Goal: Task Accomplishment & Management: Use online tool/utility

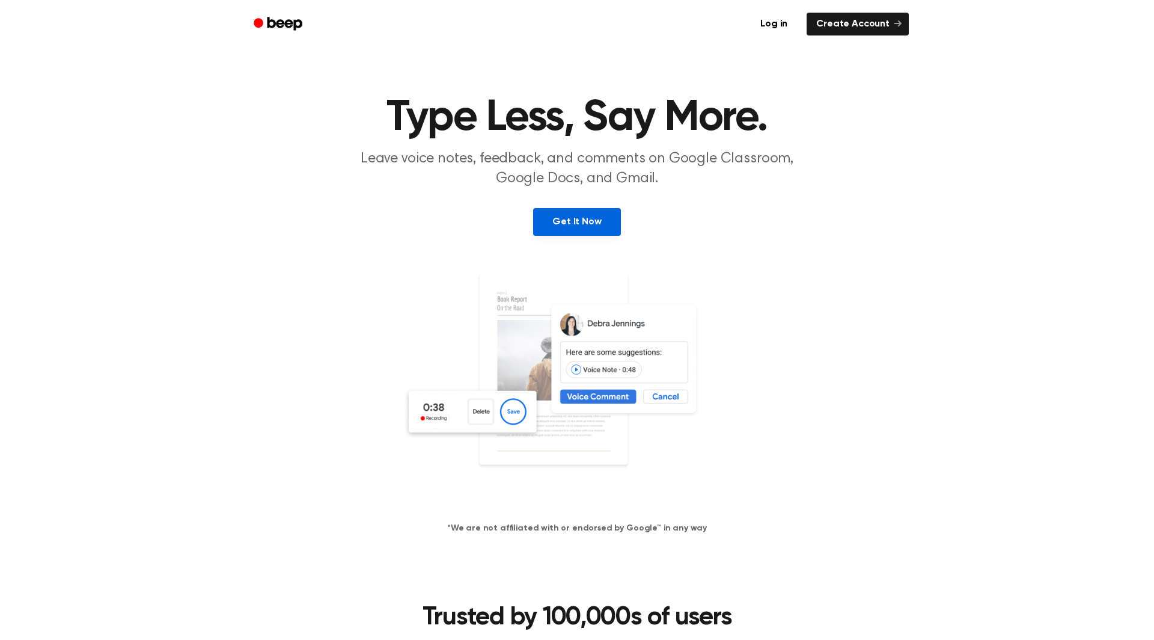
click at [589, 234] on link "Get It Now" at bounding box center [576, 222] width 87 height 28
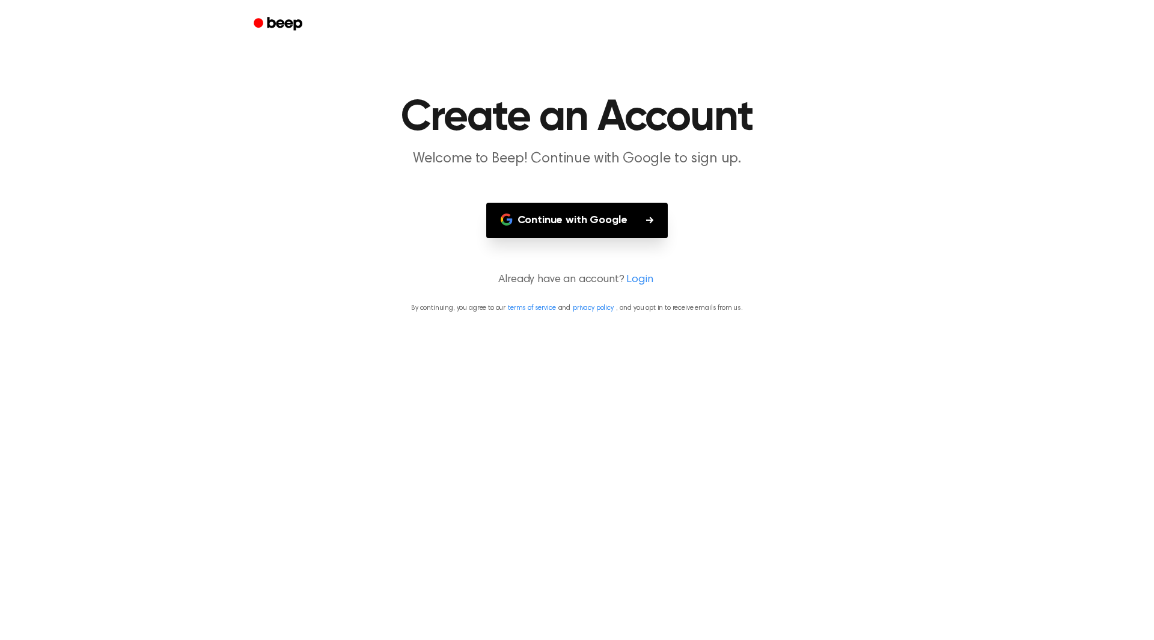
click at [619, 230] on button "Continue with Google" at bounding box center [577, 220] width 182 height 35
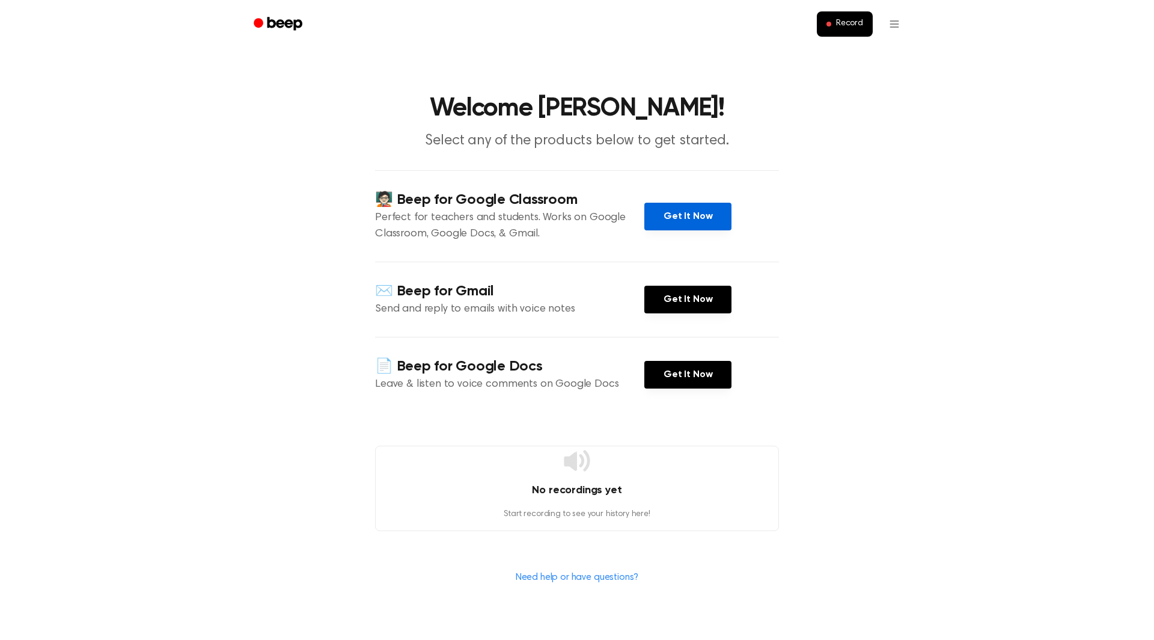
click at [709, 225] on link "Get It Now" at bounding box center [687, 217] width 87 height 28
click at [844, 31] on button "Record" at bounding box center [845, 23] width 56 height 25
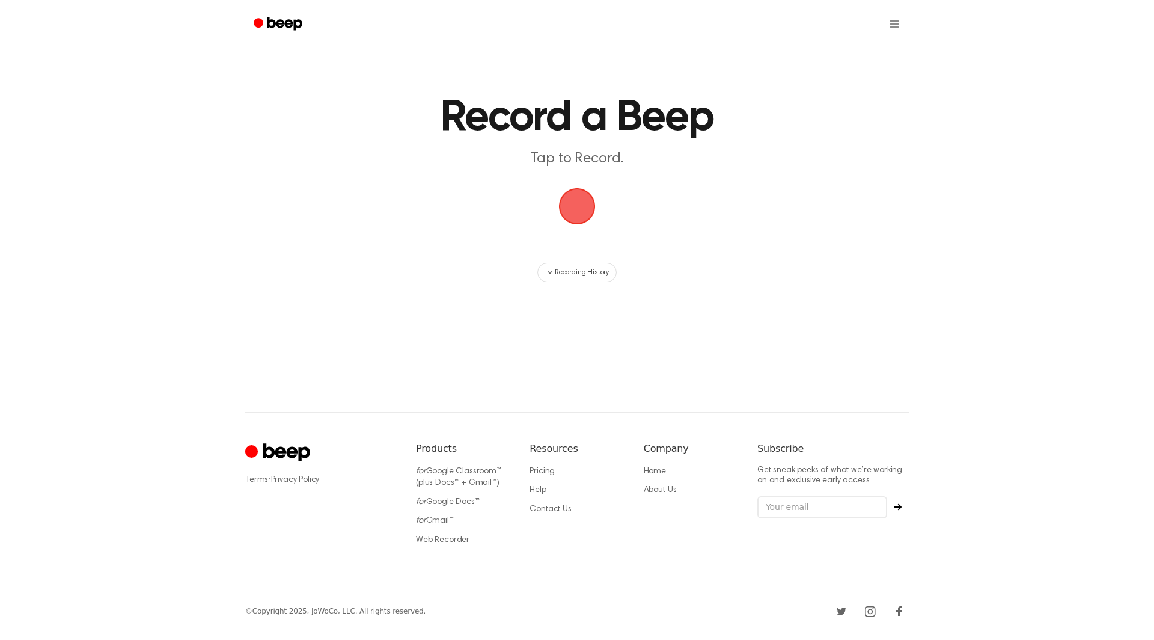
click at [563, 216] on span "button" at bounding box center [577, 206] width 34 height 34
click at [644, 236] on button "Save" at bounding box center [649, 233] width 48 height 48
click at [582, 204] on span "button" at bounding box center [577, 206] width 34 height 34
click at [644, 239] on button "Save" at bounding box center [649, 233] width 48 height 48
click at [585, 242] on main "Record a Beep Tap to Record. Recording History" at bounding box center [577, 177] width 1154 height 354
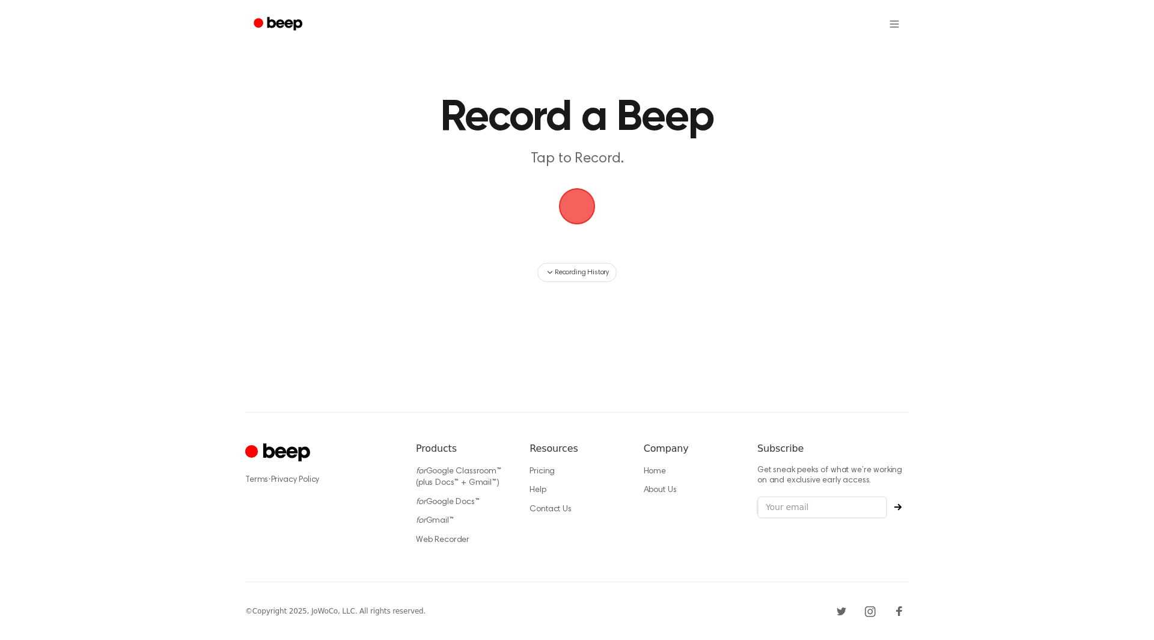
click at [577, 211] on span "button" at bounding box center [577, 206] width 34 height 34
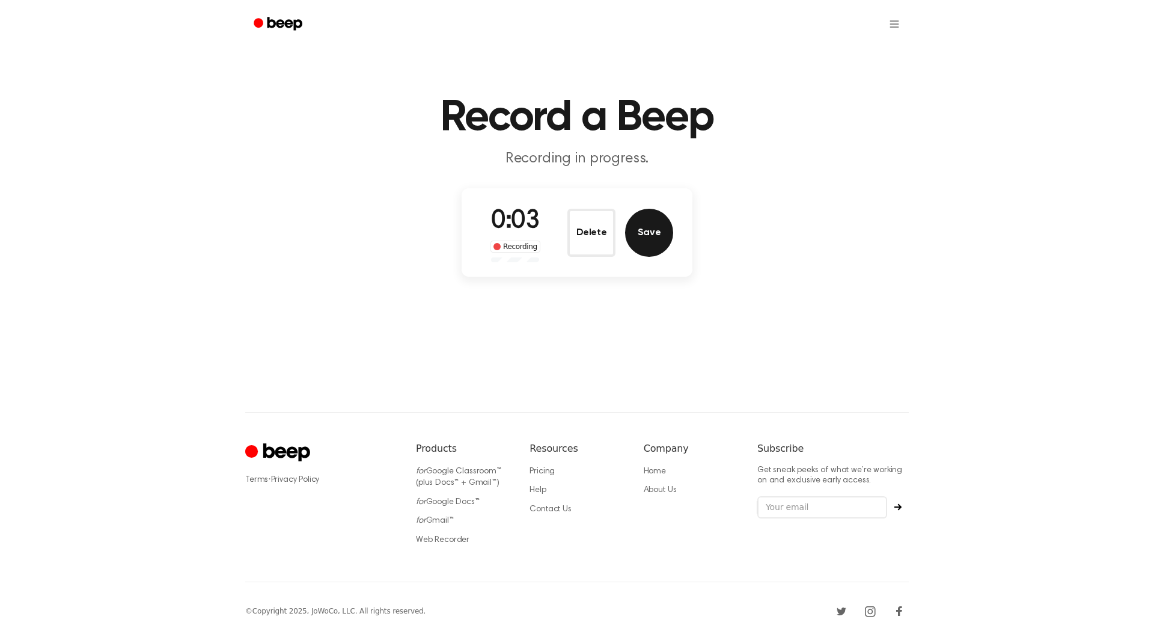
click at [659, 243] on button "Save" at bounding box center [649, 233] width 48 height 48
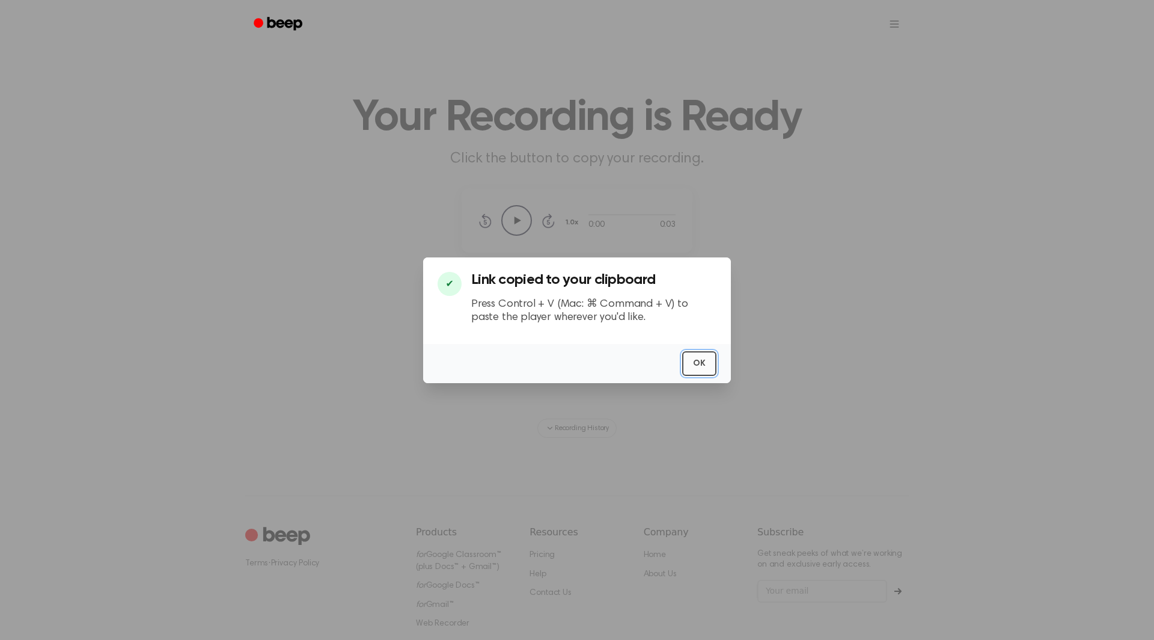
click at [693, 357] on button "OK" at bounding box center [699, 363] width 34 height 25
